Goal: Information Seeking & Learning: Stay updated

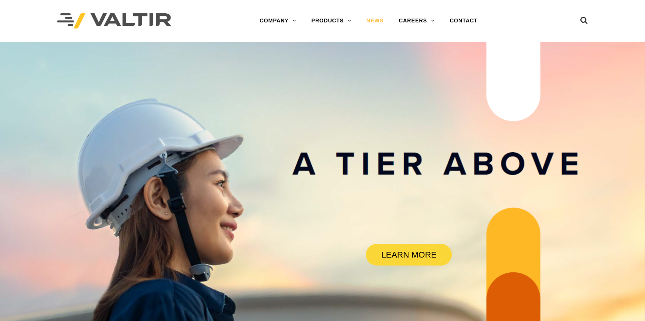
click at [379, 17] on link "NEWS" at bounding box center [375, 20] width 32 height 15
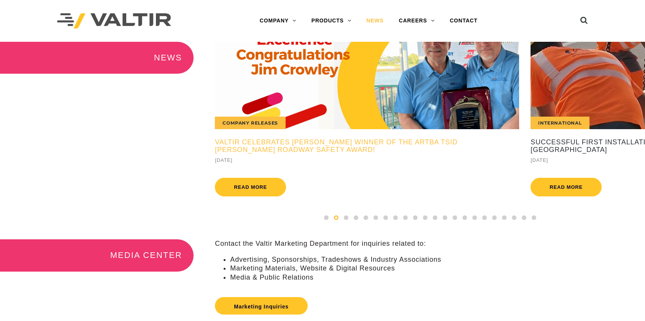
click at [452, 143] on h5 "Valtir Celebrates [PERSON_NAME] Winner of the ARTBA TSID [PERSON_NAME] Roadway …" at bounding box center [367, 146] width 304 height 15
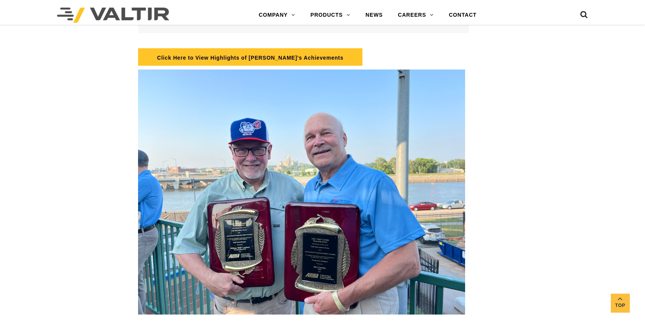
scroll to position [1300, 0]
